Goal: Information Seeking & Learning: Learn about a topic

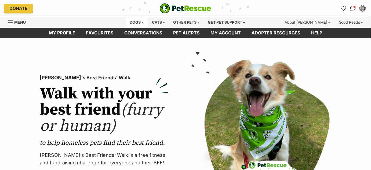
click at [141, 22] on div "Dogs" at bounding box center [136, 22] width 21 height 11
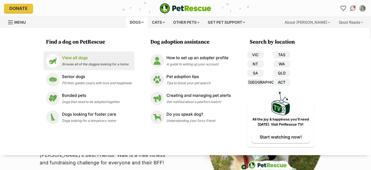
click at [97, 61] on div "View all dogs Browse all of the doggos looking for a home" at bounding box center [95, 61] width 67 height 12
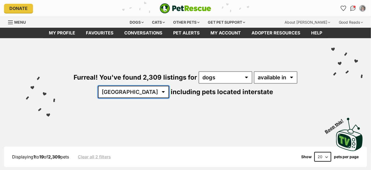
click at [148, 91] on select "[GEOGRAPHIC_DATA] [GEOGRAPHIC_DATA] [GEOGRAPHIC_DATA] [GEOGRAPHIC_DATA] [GEOGRA…" at bounding box center [133, 92] width 71 height 12
select select "SA"
click at [115, 86] on select "Australia ACT NSW NT QLD SA TAS VIC WA" at bounding box center [133, 92] width 71 height 12
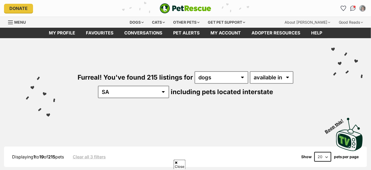
scroll to position [80, 0]
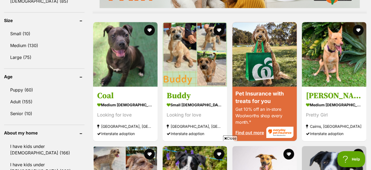
scroll to position [499, 0]
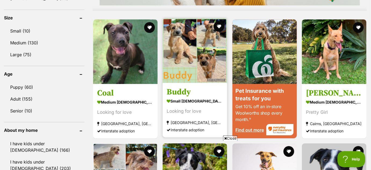
click at [211, 71] on img at bounding box center [195, 50] width 64 height 64
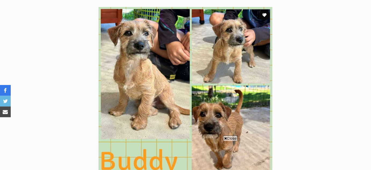
scroll to position [64, 0]
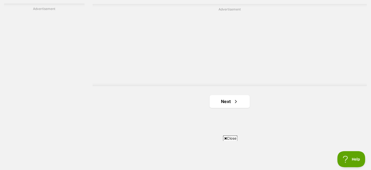
scroll to position [950, 0]
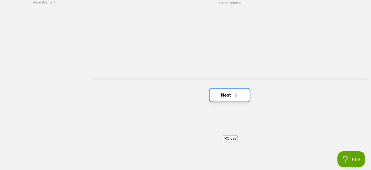
click at [237, 95] on span "Next page" at bounding box center [235, 95] width 5 height 6
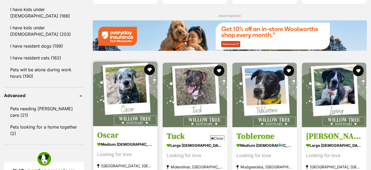
click at [137, 102] on img at bounding box center [125, 94] width 64 height 64
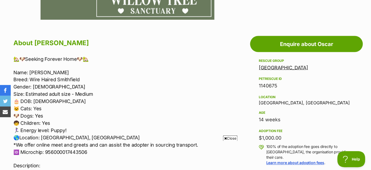
scroll to position [269, 0]
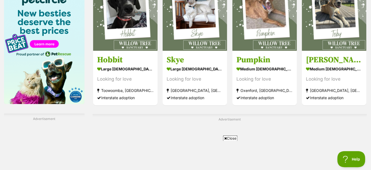
scroll to position [826, 0]
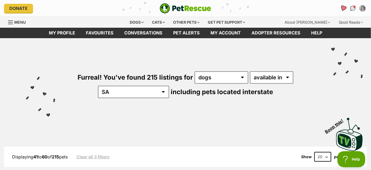
click at [343, 7] on icon "Favourites" at bounding box center [343, 8] width 6 height 6
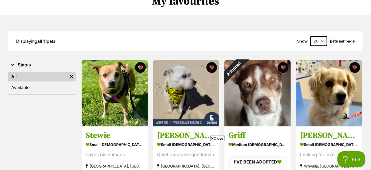
scroll to position [59, 0]
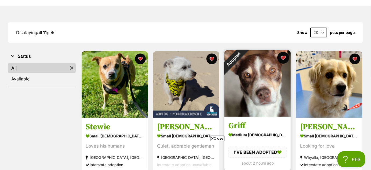
click at [286, 56] on button "favourite" at bounding box center [284, 58] width 12 height 12
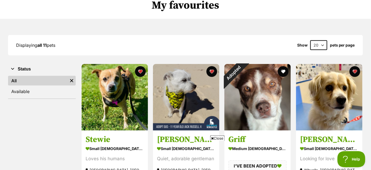
scroll to position [0, 0]
